Goal: Transaction & Acquisition: Download file/media

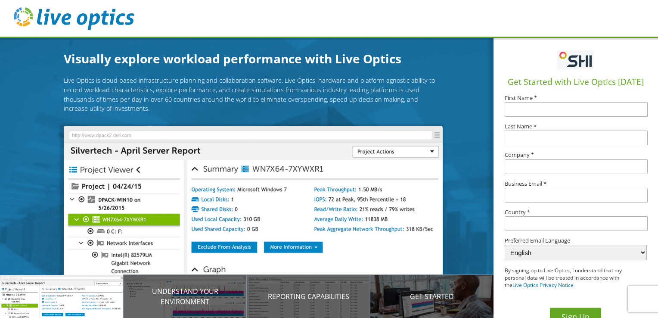
scroll to position [40, 0]
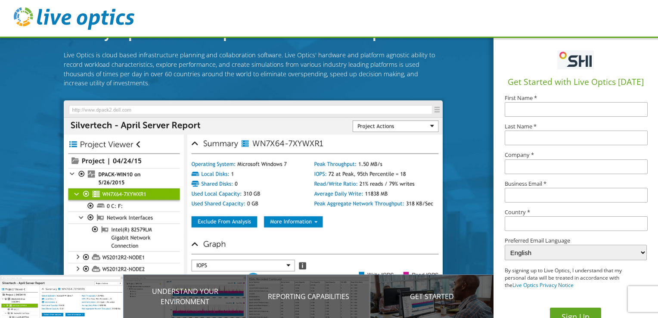
click at [42, 234] on div "Live Optics is cloud based infrastructure planning and collaboration software. …" at bounding box center [253, 167] width 507 height 235
click at [173, 273] on img at bounding box center [253, 196] width 379 height 192
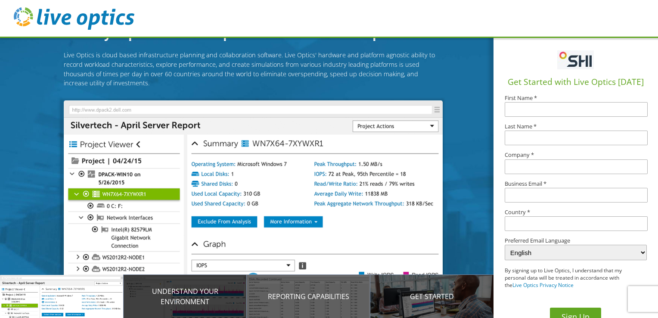
click at [171, 305] on p "Understand your environment" at bounding box center [186, 296] width 124 height 21
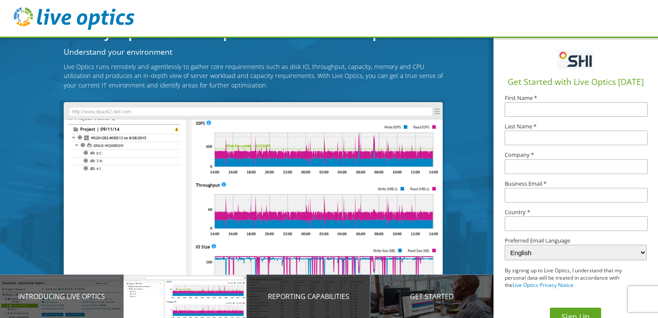
click at [283, 306] on div "Reporting Capabilities" at bounding box center [309, 296] width 124 height 43
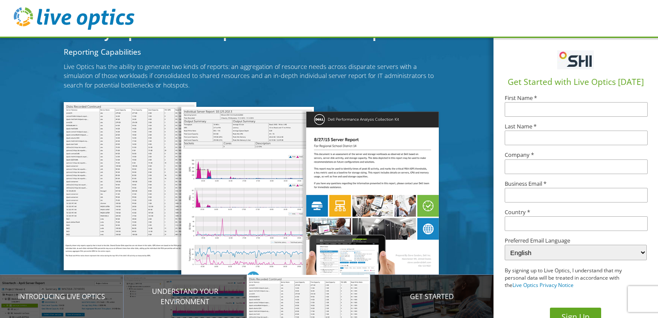
click at [389, 302] on p "Get Started" at bounding box center [433, 296] width 124 height 10
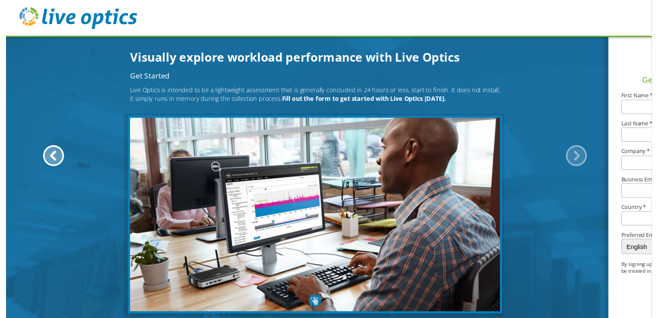
scroll to position [0, 0]
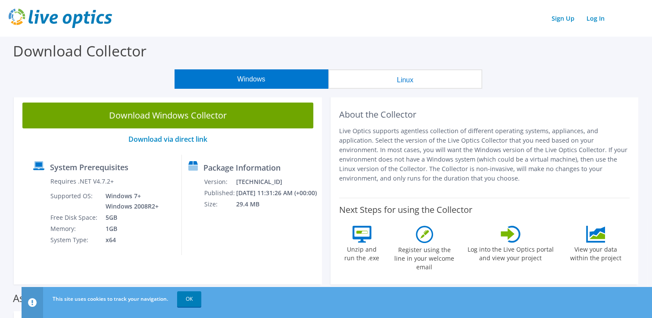
click at [378, 83] on button "Linux" at bounding box center [405, 78] width 154 height 19
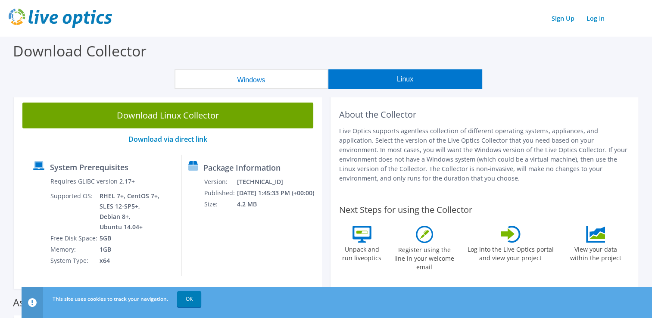
click at [286, 78] on button "Windows" at bounding box center [252, 78] width 154 height 19
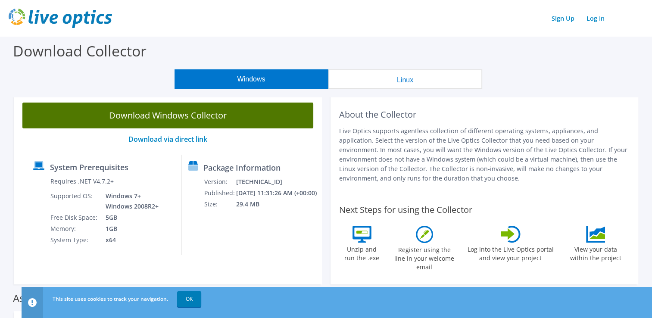
click at [192, 118] on link "Download Windows Collector" at bounding box center [167, 116] width 291 height 26
